Goal: Task Accomplishment & Management: Manage account settings

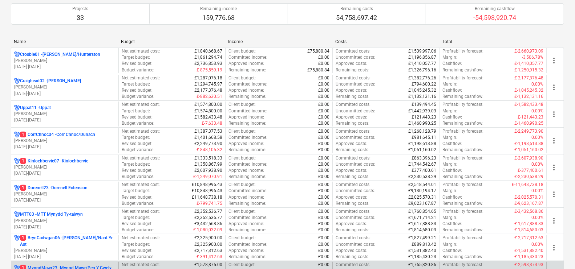
scroll to position [90, 0]
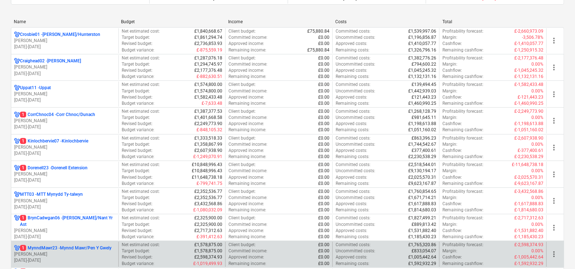
click at [93, 247] on p "1 MynndMawr23 - Mynnd Mawr/Pen Y Gwely" at bounding box center [66, 248] width 92 height 6
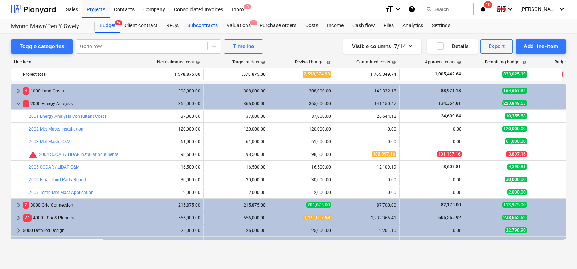
click at [191, 24] on div "Subcontracts" at bounding box center [202, 26] width 39 height 15
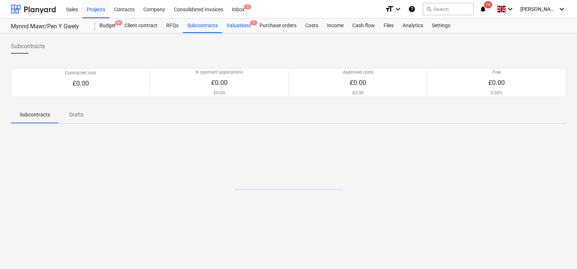
click at [237, 25] on div "Valuations 1" at bounding box center [238, 26] width 33 height 15
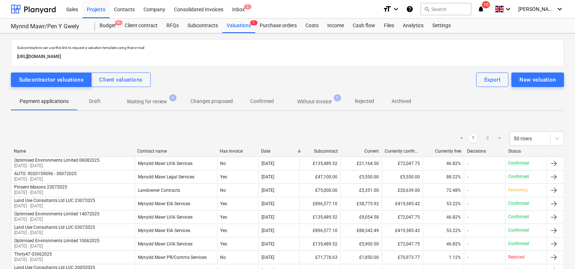
drag, startPoint x: 141, startPoint y: 98, endPoint x: 158, endPoint y: 99, distance: 17.1
click at [142, 98] on p "Waiting for review" at bounding box center [147, 102] width 40 height 8
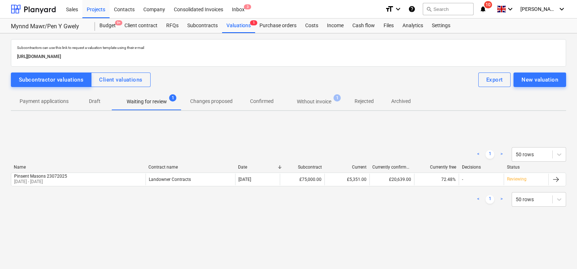
drag, startPoint x: 313, startPoint y: 98, endPoint x: 304, endPoint y: 103, distance: 10.1
click at [312, 98] on p "Without invoice" at bounding box center [314, 102] width 34 height 8
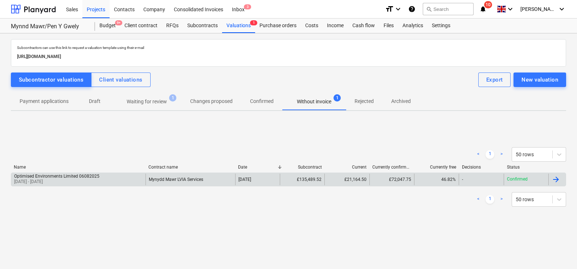
click at [500, 180] on div "-" at bounding box center [481, 180] width 45 height 12
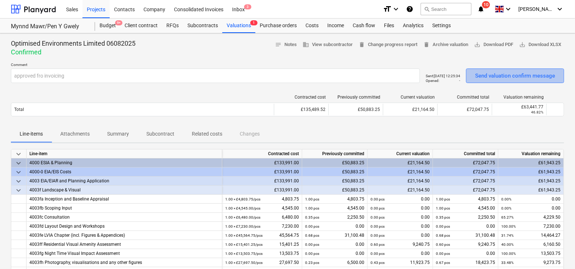
click at [483, 73] on div "Send valuation confirm message" at bounding box center [515, 75] width 80 height 9
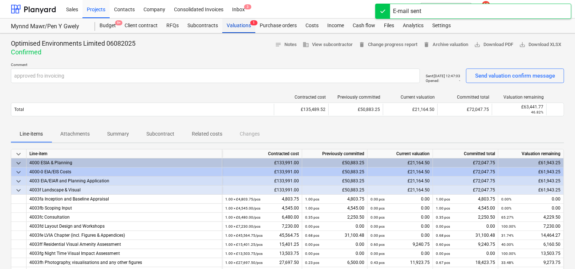
click at [241, 29] on div "Valuations 1" at bounding box center [238, 26] width 33 height 15
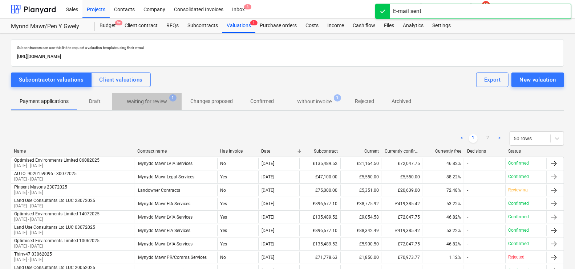
drag, startPoint x: 167, startPoint y: 101, endPoint x: 185, endPoint y: 107, distance: 19.2
click at [168, 101] on span "Waiting for review 1" at bounding box center [147, 102] width 52 height 8
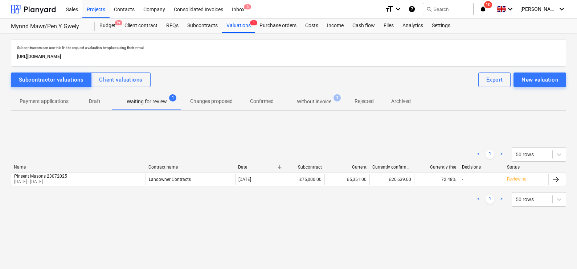
click at [325, 102] on p "Without invoice" at bounding box center [314, 102] width 34 height 8
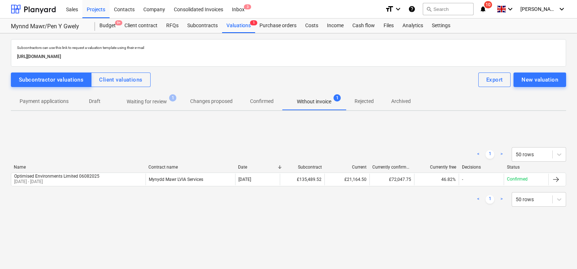
click at [358, 240] on div "Subcontractors can use this link to request a valuation template using their e-…" at bounding box center [288, 151] width 577 height 236
click at [148, 27] on div "Client contract" at bounding box center [141, 26] width 42 height 15
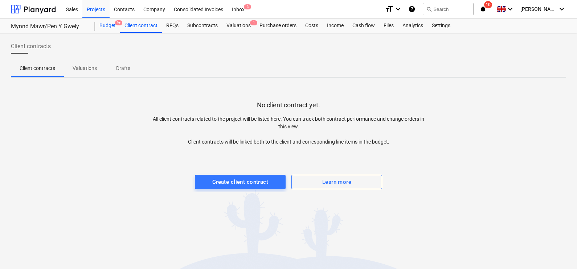
click at [104, 24] on div "Budget 9+" at bounding box center [107, 26] width 25 height 15
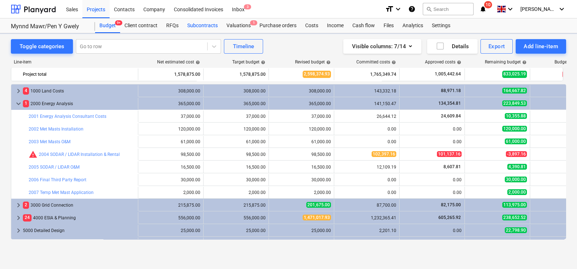
click at [198, 23] on div "Subcontracts" at bounding box center [202, 26] width 39 height 15
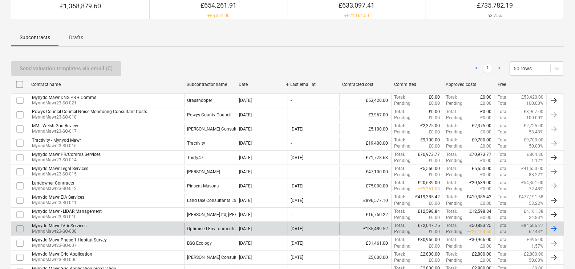
scroll to position [90, 0]
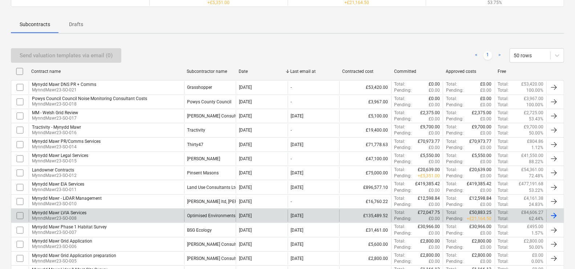
click at [211, 211] on div "Optimised Environments Limited" at bounding box center [210, 216] width 52 height 12
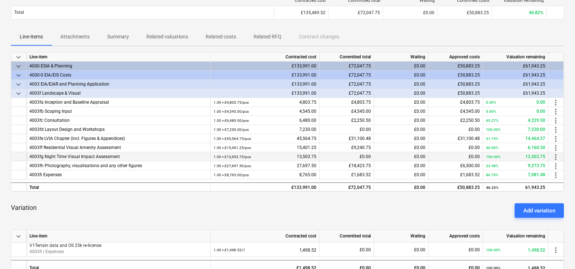
scroll to position [136, 0]
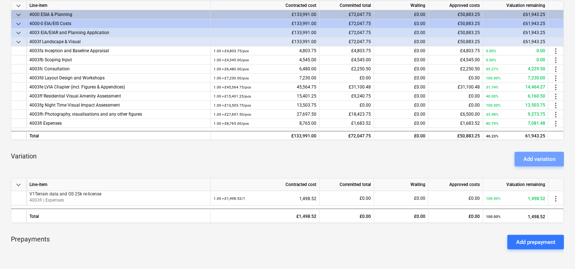
drag, startPoint x: 522, startPoint y: 157, endPoint x: 513, endPoint y: 167, distance: 12.9
click at [523, 157] on button "Add variation" at bounding box center [539, 159] width 49 height 15
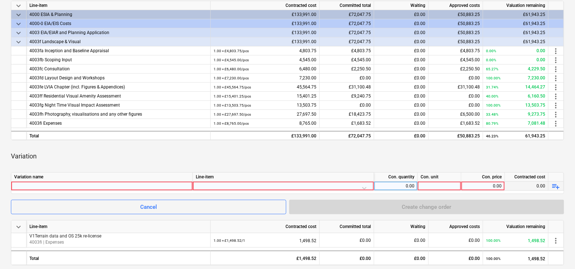
click at [85, 185] on div at bounding box center [101, 186] width 175 height 9
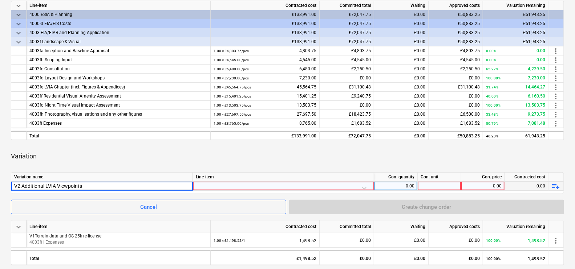
type input "V2 Additional LVIA Viewpoints"
click at [258, 184] on div at bounding box center [283, 188] width 175 height 13
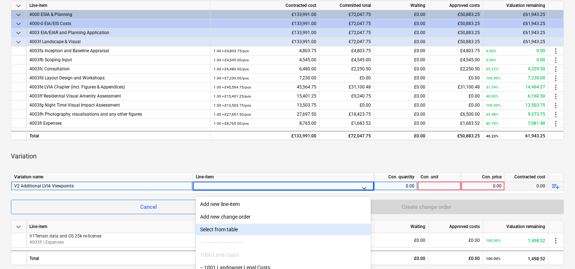
scroll to position [177, 0]
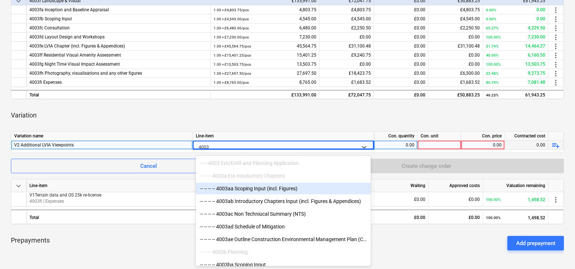
type input "4003f"
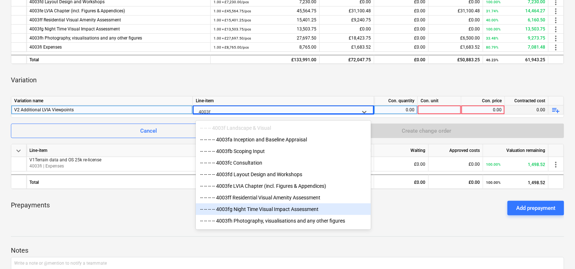
scroll to position [223, 0]
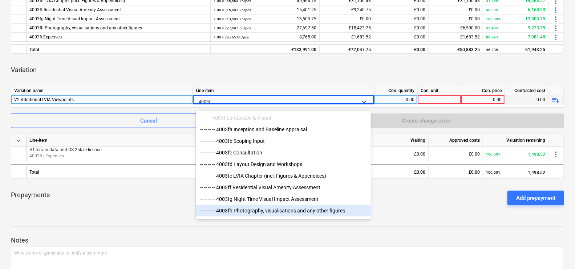
click at [290, 214] on div "-- -- -- -- 4003fh Photography, visualisations and any other figures" at bounding box center [283, 211] width 175 height 12
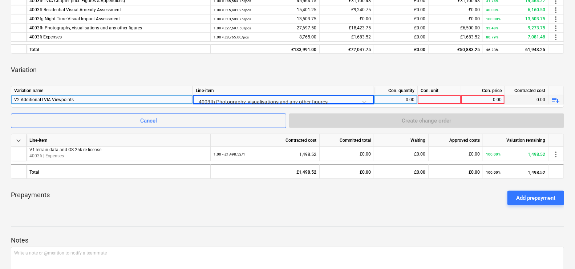
click at [402, 96] on div "0.00" at bounding box center [395, 100] width 37 height 9
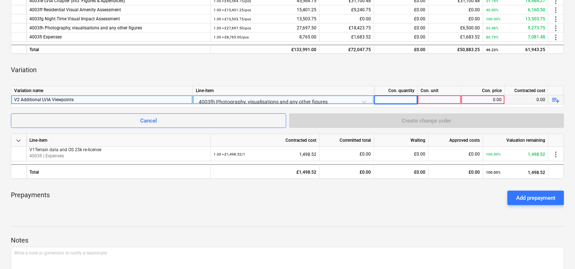
type input "1"
click at [442, 96] on div at bounding box center [440, 100] width 44 height 9
click at [470, 98] on div "0.00" at bounding box center [482, 100] width 37 height 9
click at [449, 101] on div at bounding box center [440, 100] width 44 height 9
click at [474, 99] on div "0.00" at bounding box center [482, 100] width 37 height 9
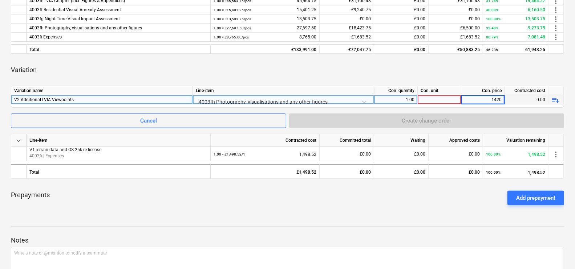
type input "14200"
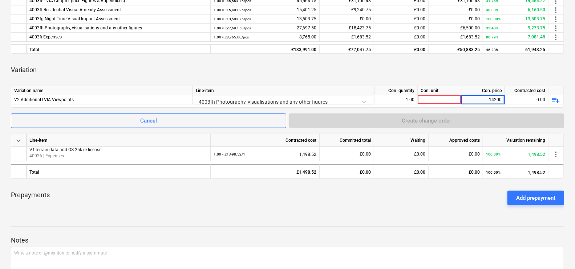
click at [466, 84] on div "keyboard_arrow_down Line-item Contracted cost Committed total Waiting Approved …" at bounding box center [287, 62] width 553 height 297
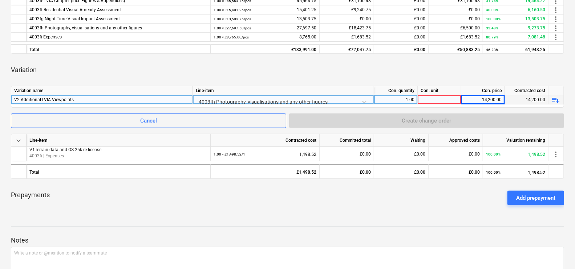
click at [438, 98] on div at bounding box center [440, 100] width 44 height 9
type input "£"
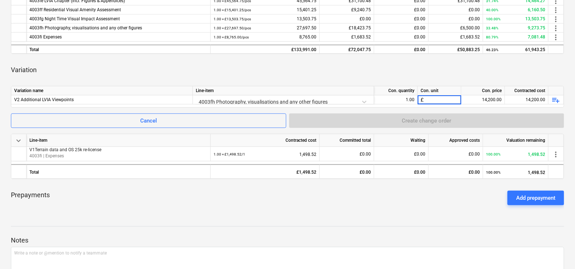
click at [450, 73] on div "Variation" at bounding box center [287, 70] width 553 height 20
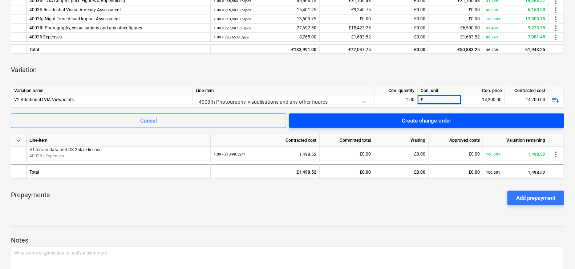
click at [439, 117] on div "Create change order" at bounding box center [426, 120] width 49 height 9
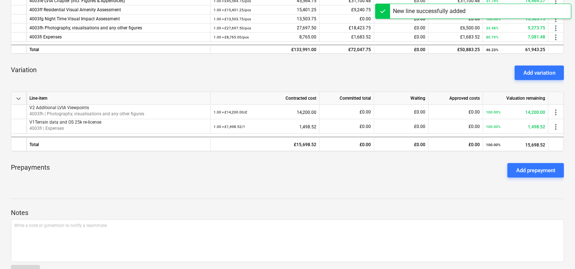
click at [529, 69] on div "Add variation" at bounding box center [539, 72] width 32 height 9
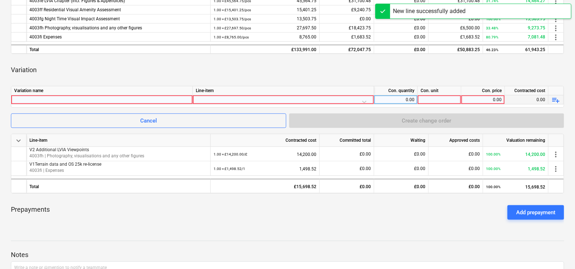
click at [158, 98] on div at bounding box center [101, 100] width 175 height 9
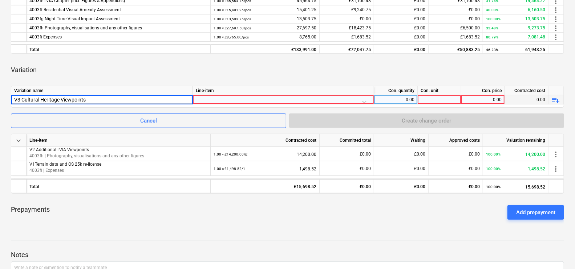
type input "V3 Cultural Heritage Viewpoints"
click at [232, 98] on div at bounding box center [283, 102] width 175 height 13
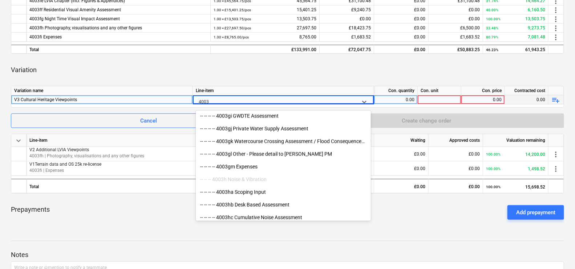
scroll to position [772, 0]
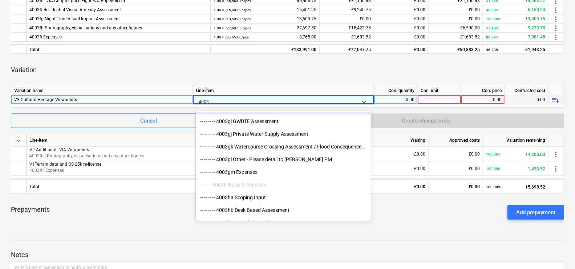
type input "4003f"
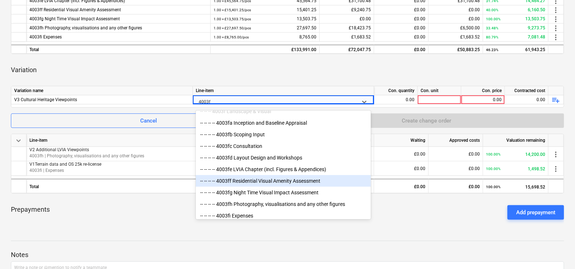
scroll to position [12, 0]
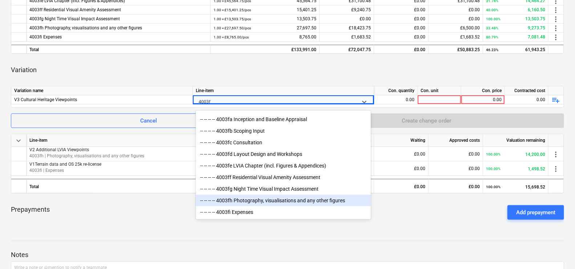
click at [299, 202] on div "-- -- -- -- 4003fh Photography, visualisations and any other figures" at bounding box center [283, 201] width 175 height 12
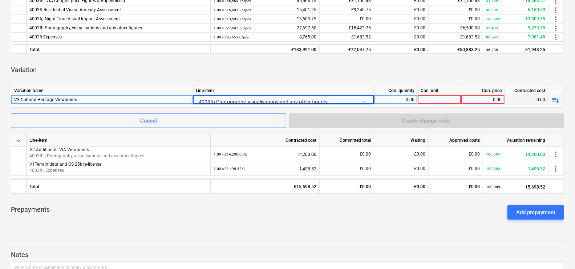
click at [402, 97] on div "0.00" at bounding box center [395, 100] width 37 height 9
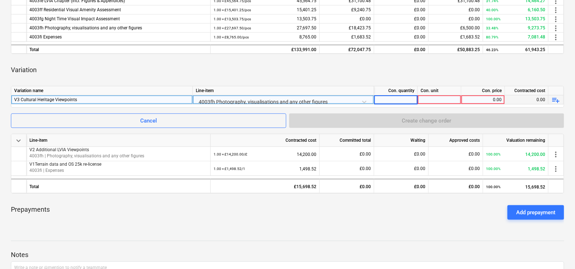
click at [435, 98] on div at bounding box center [440, 100] width 44 height 9
click at [412, 98] on div "0.00" at bounding box center [395, 100] width 37 height 9
click at [409, 98] on input at bounding box center [395, 100] width 43 height 9
type input "1"
click at [432, 98] on div at bounding box center [440, 100] width 44 height 9
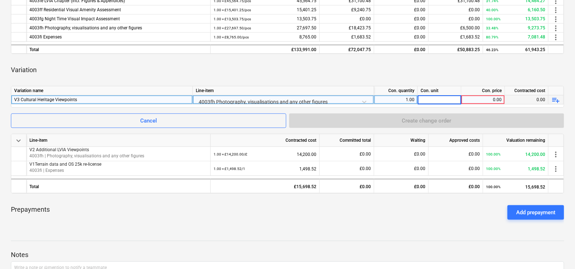
type input "£"
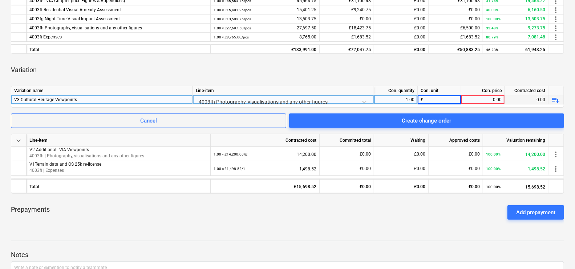
click at [471, 98] on div "0.00" at bounding box center [482, 100] width 37 height 9
type input "4850"
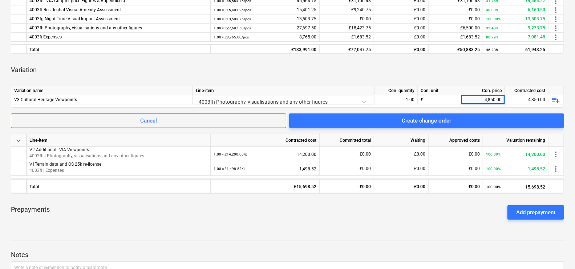
click at [468, 73] on div "Variation" at bounding box center [287, 70] width 553 height 20
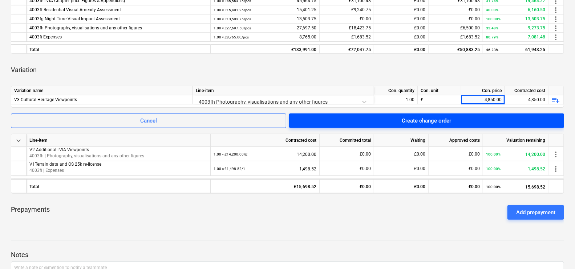
click at [485, 116] on span "Create change order" at bounding box center [426, 120] width 257 height 9
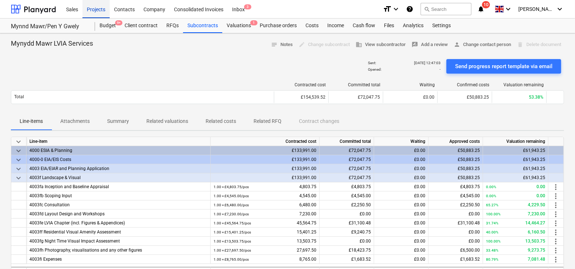
drag, startPoint x: 77, startPoint y: 5, endPoint x: 82, endPoint y: 5, distance: 5.1
click at [78, 5] on div "Sales" at bounding box center [72, 9] width 21 height 19
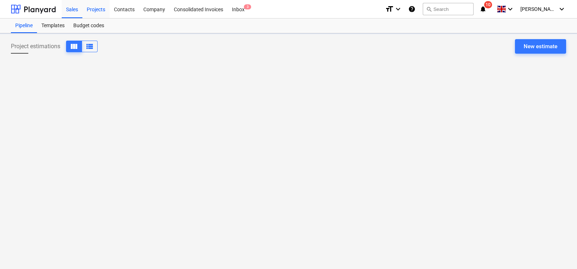
click at [83, 5] on div "Projects" at bounding box center [95, 9] width 27 height 19
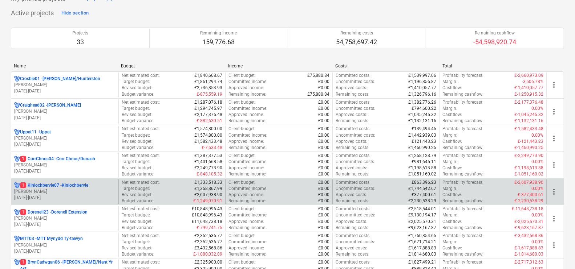
scroll to position [90, 0]
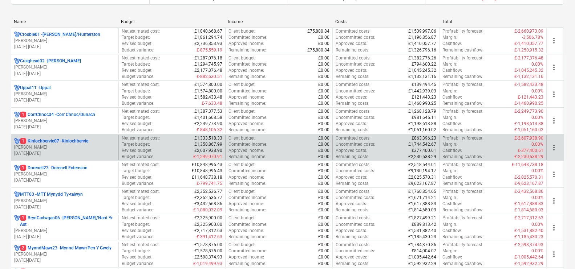
click at [51, 138] on p "1 Kinlochbervie07 - [GEOGRAPHIC_DATA]" at bounding box center [54, 141] width 68 height 6
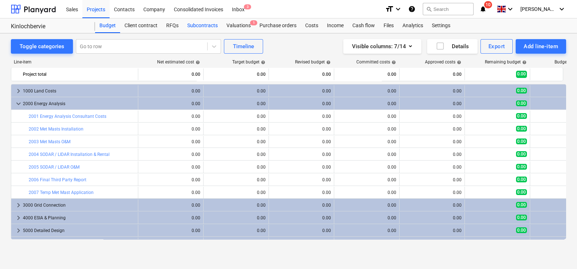
drag, startPoint x: 235, startPoint y: 25, endPoint x: 206, endPoint y: 25, distance: 29.4
click at [236, 25] on div "Valuations 1" at bounding box center [238, 26] width 33 height 15
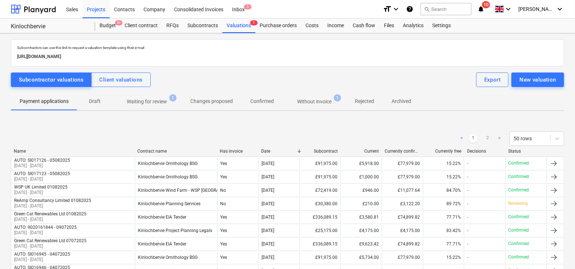
click at [148, 107] on span "Waiting for review 1" at bounding box center [146, 101] width 69 height 13
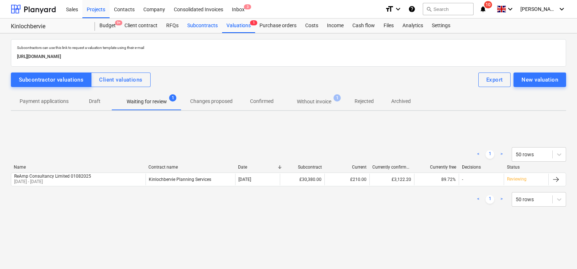
click at [203, 21] on div "Subcontracts" at bounding box center [202, 26] width 39 height 15
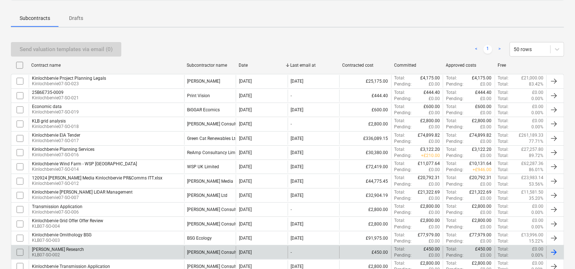
scroll to position [136, 0]
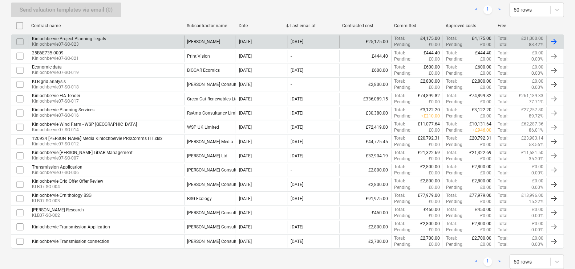
click at [215, 42] on div "[PERSON_NAME]" at bounding box center [203, 41] width 33 height 5
